Goal: Entertainment & Leisure: Consume media (video, audio)

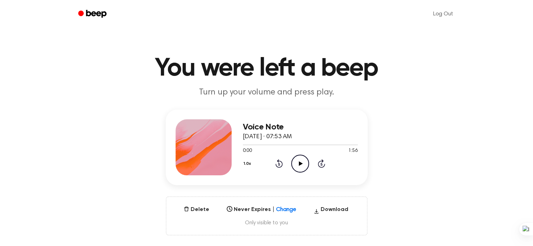
click at [299, 163] on icon at bounding box center [301, 163] width 4 height 5
click at [322, 161] on icon at bounding box center [321, 163] width 7 height 8
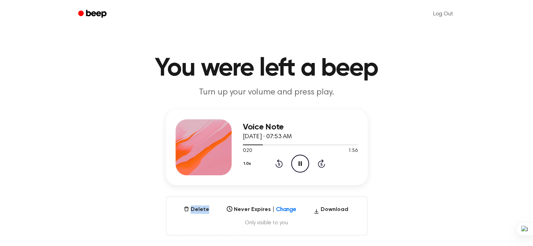
click at [322, 161] on icon at bounding box center [321, 163] width 7 height 8
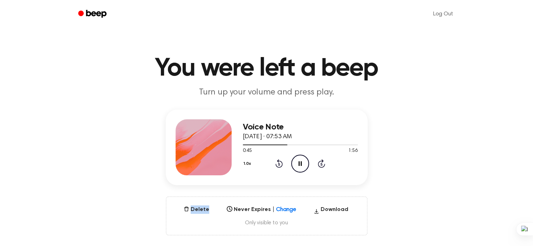
click at [322, 161] on icon at bounding box center [321, 163] width 7 height 8
click at [321, 164] on icon "Skip 5 seconds" at bounding box center [321, 163] width 8 height 9
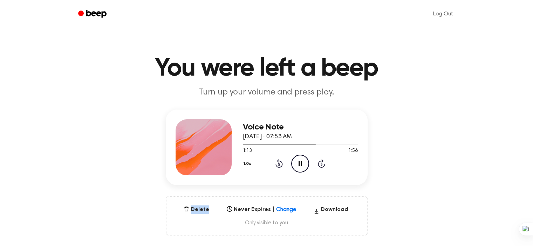
click at [321, 164] on icon "Skip 5 seconds" at bounding box center [321, 163] width 8 height 9
